Goal: Task Accomplishment & Management: Manage account settings

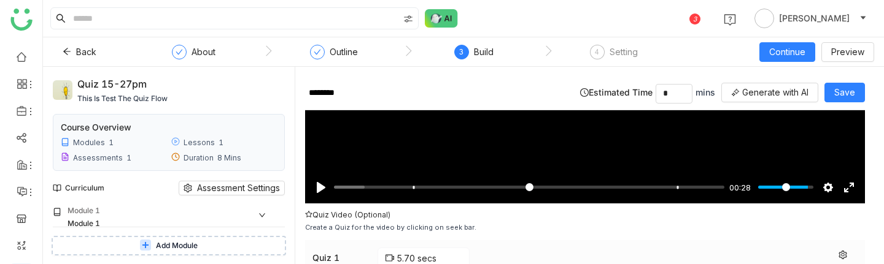
scroll to position [246, 0]
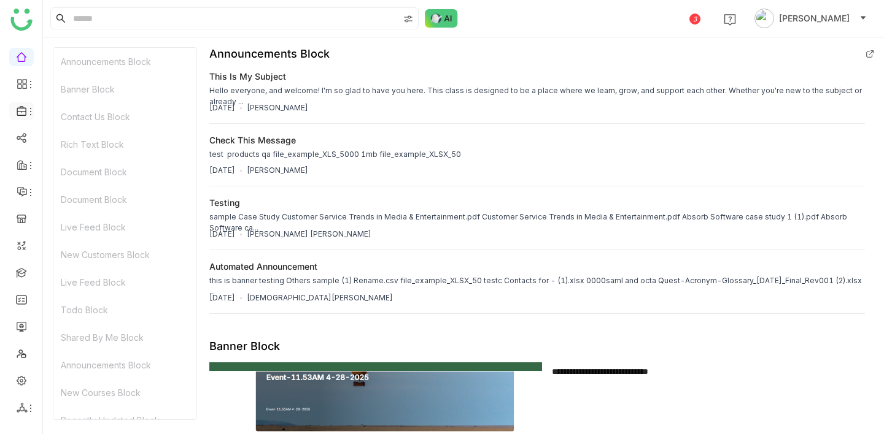
click at [18, 111] on span at bounding box center [21, 111] width 6 height 0
click at [82, 177] on link "Library" at bounding box center [85, 181] width 80 height 9
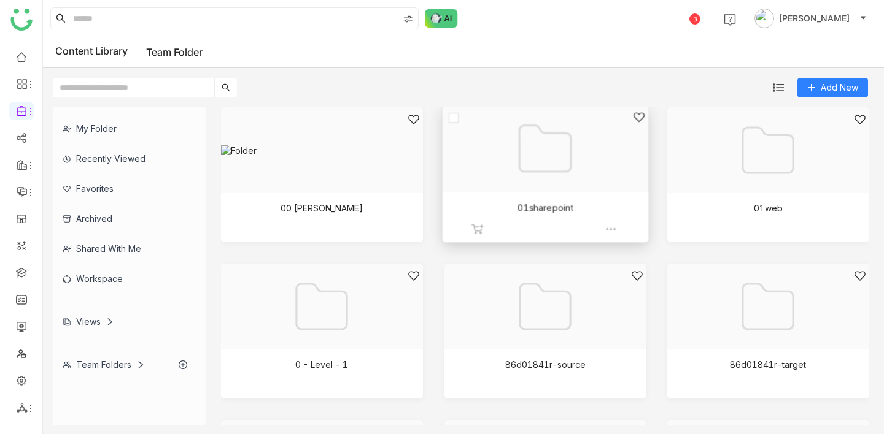
click at [609, 179] on div at bounding box center [541, 164] width 185 height 106
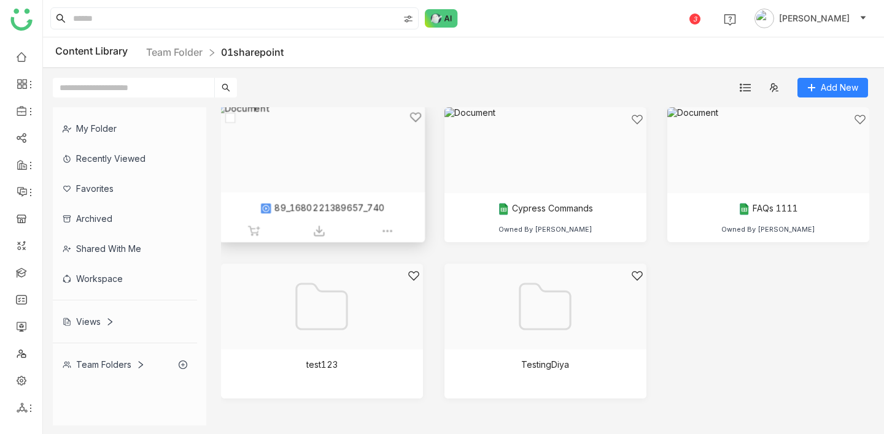
click at [313, 174] on div at bounding box center [317, 164] width 185 height 106
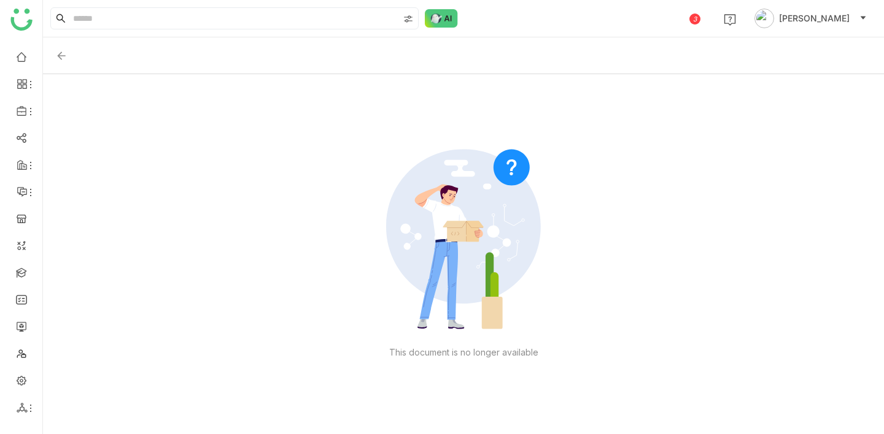
click at [58, 58] on img at bounding box center [61, 56] width 12 height 12
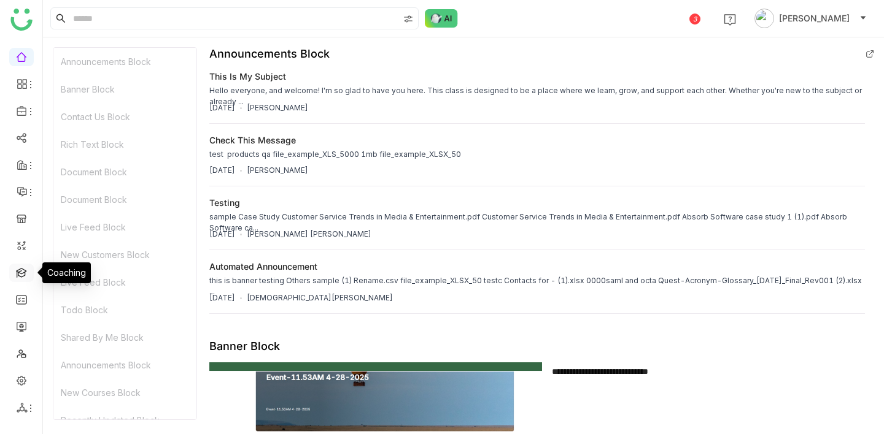
click at [20, 276] on link at bounding box center [21, 272] width 11 height 10
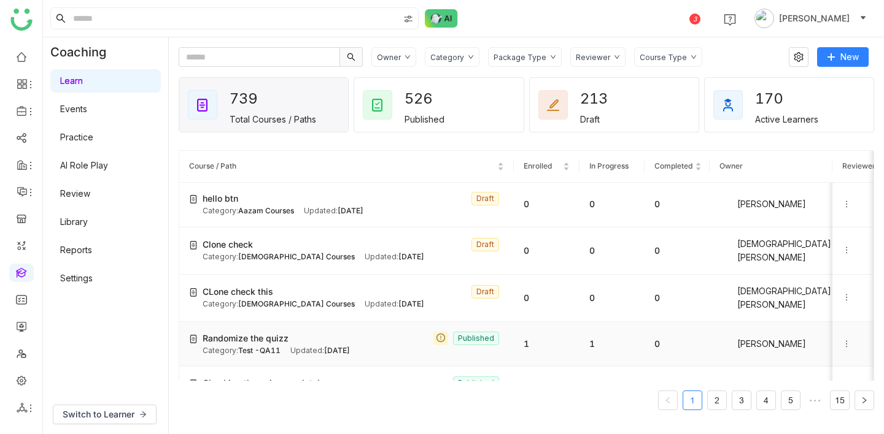
scroll to position [77, 0]
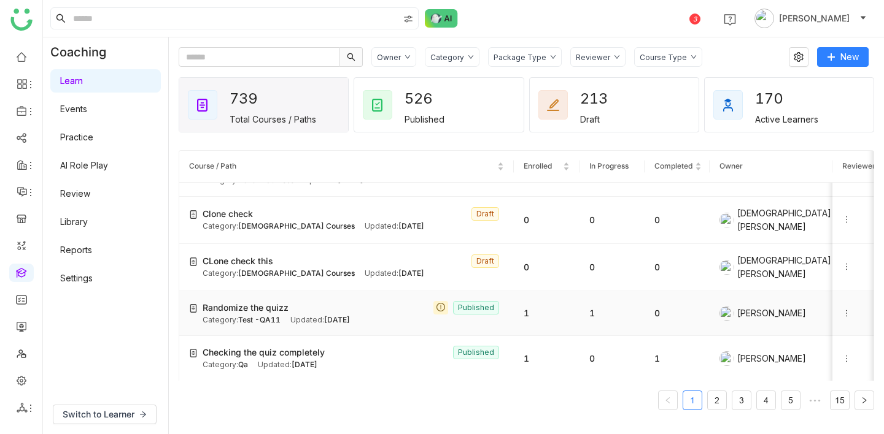
click at [850, 309] on icon at bounding box center [846, 313] width 9 height 9
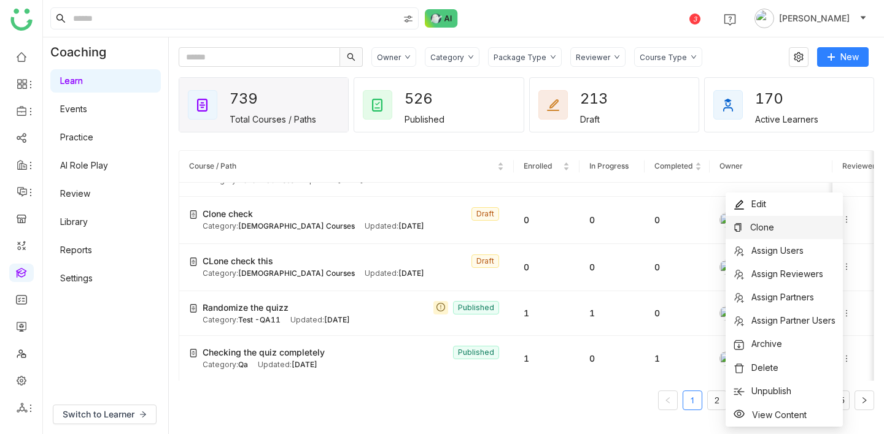
click at [753, 232] on span "Clone" at bounding box center [762, 227] width 24 height 10
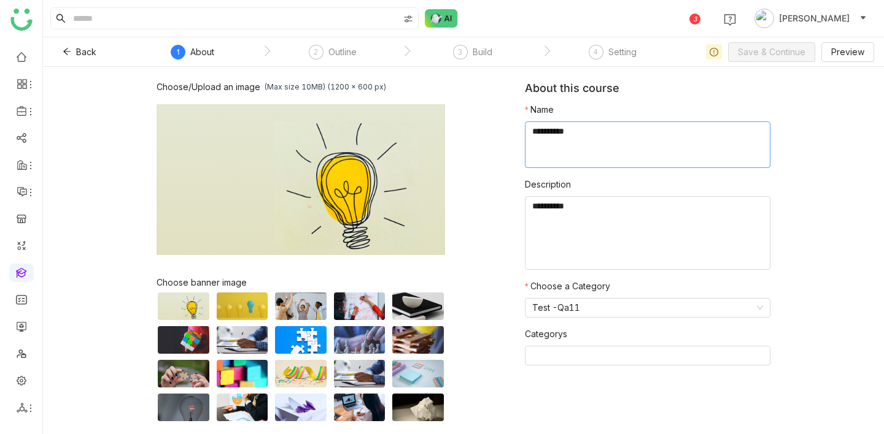
click at [685, 153] on textarea at bounding box center [647, 144] width 245 height 47
type textarea "**********"
click at [690, 310] on nz-select-item "Test -Qa11" at bounding box center [647, 308] width 231 height 18
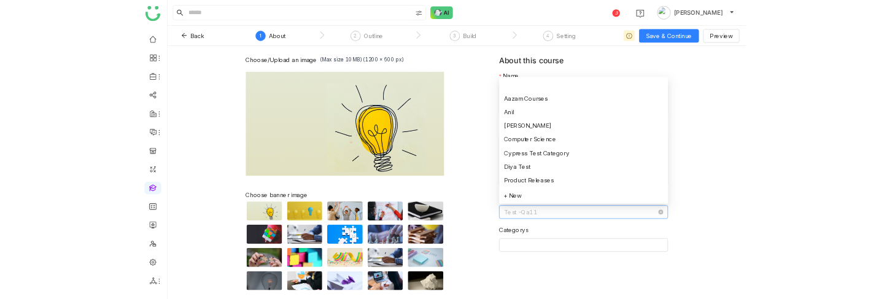
scroll to position [177, 0]
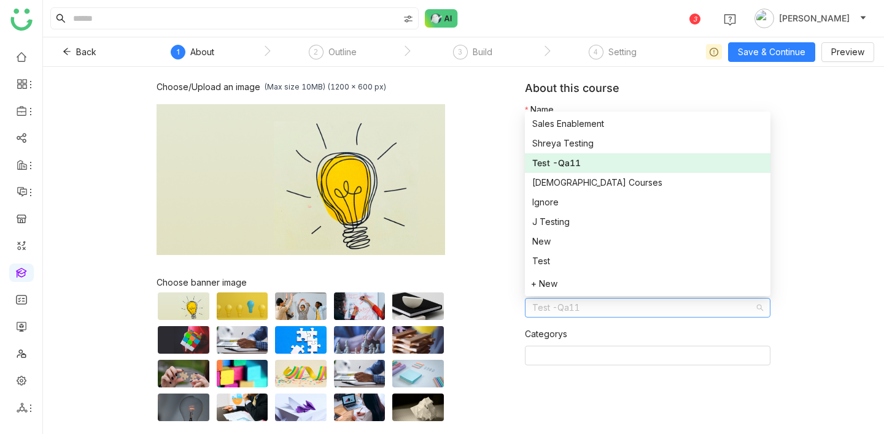
click at [853, 160] on div "Choose/Upload an image (Max size 10MB) (1200 x 600 px) Browse Image Choose bann…" at bounding box center [463, 251] width 841 height 368
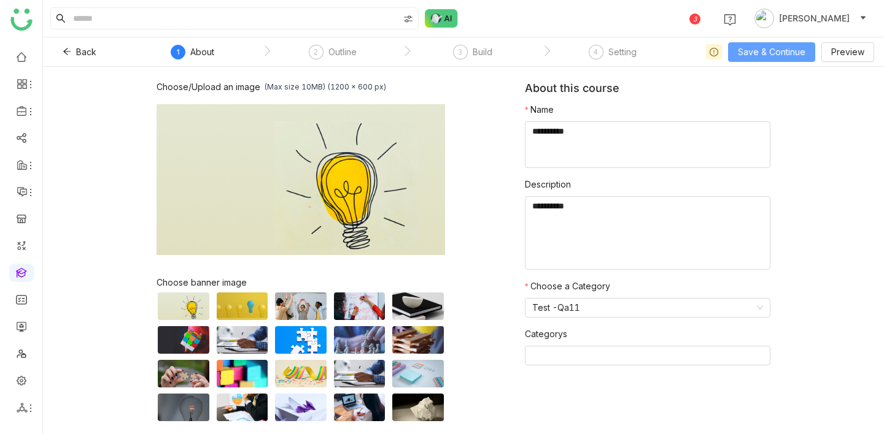
click at [787, 55] on span "Save & Continue" at bounding box center [771, 51] width 67 height 13
